Goal: Task Accomplishment & Management: Complete application form

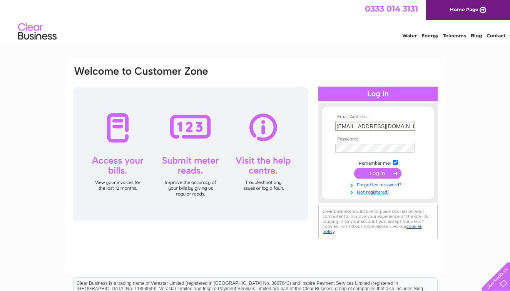
type input "[EMAIL_ADDRESS][DOMAIN_NAME]"
click at [378, 173] on input "submit" at bounding box center [377, 173] width 47 height 11
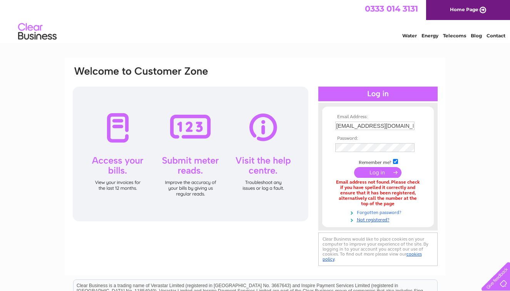
click at [397, 212] on link "Forgotten password?" at bounding box center [379, 211] width 87 height 7
click at [362, 218] on link "Not registered?" at bounding box center [379, 219] width 87 height 7
click at [381, 217] on link "Not registered?" at bounding box center [379, 220] width 87 height 7
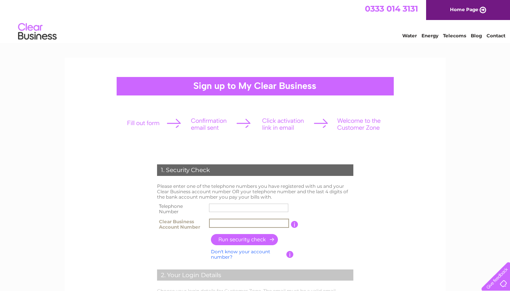
paste input "30323319"
type input "30323319"
click at [237, 206] on input "text" at bounding box center [249, 207] width 80 height 9
type input "07732479921"
click at [252, 241] on input "button" at bounding box center [245, 239] width 68 height 11
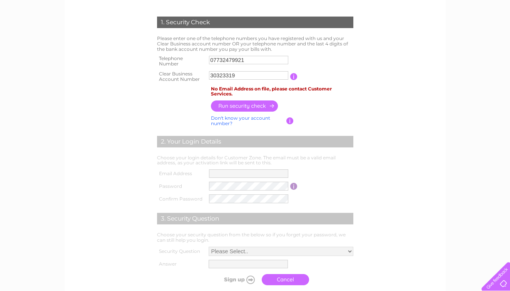
scroll to position [149, 0]
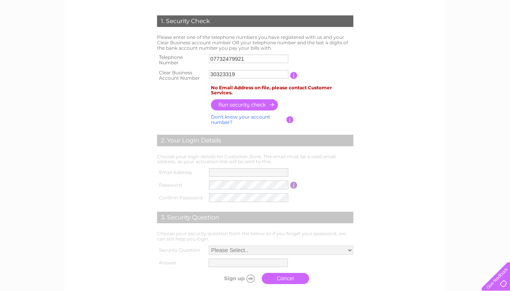
click at [300, 121] on td "If you can't find your Clear Business account number, tell us the last 4 digits…" at bounding box center [325, 120] width 62 height 15
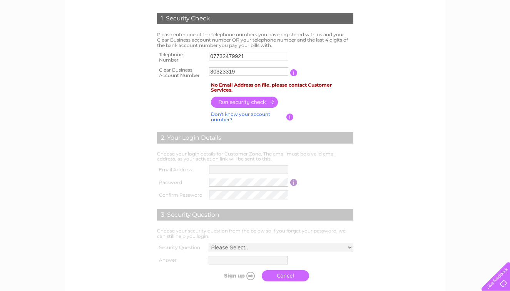
scroll to position [153, 0]
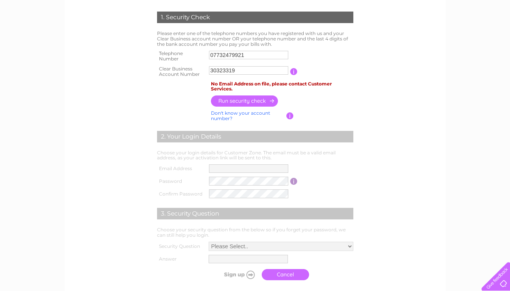
click at [300, 123] on td "2. Your Login Details" at bounding box center [255, 135] width 200 height 25
click at [291, 113] on input "button" at bounding box center [290, 116] width 7 height 7
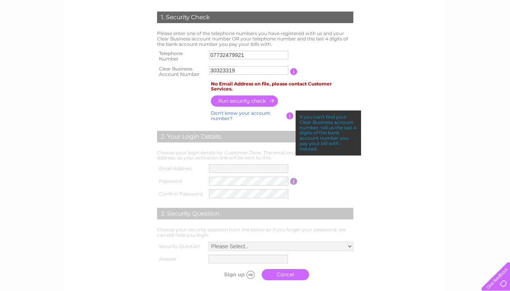
click at [335, 101] on td at bounding box center [282, 101] width 146 height 15
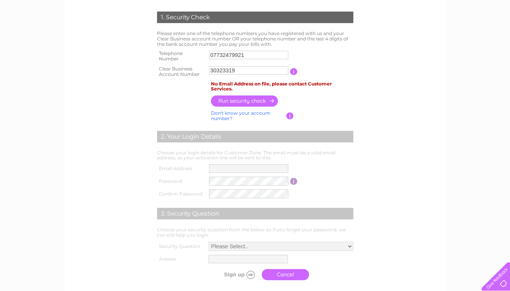
click at [264, 76] on td "30323319" at bounding box center [248, 71] width 83 height 15
click at [264, 69] on input "30323319" at bounding box center [249, 70] width 80 height 9
click at [264, 52] on input "07732479921" at bounding box center [248, 55] width 79 height 8
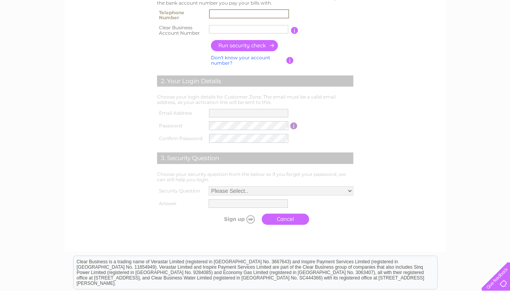
scroll to position [200, 0]
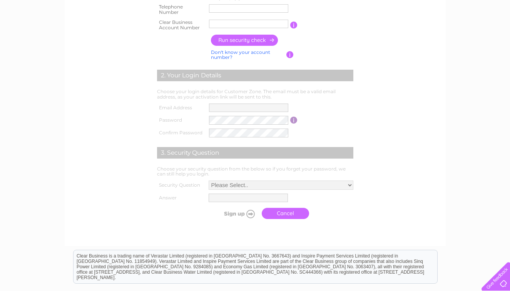
click at [251, 111] on tbody "Email Address Password Password must be at least 6 characters long Confirm Pass…" at bounding box center [255, 121] width 200 height 38
